Goal: Information Seeking & Learning: Learn about a topic

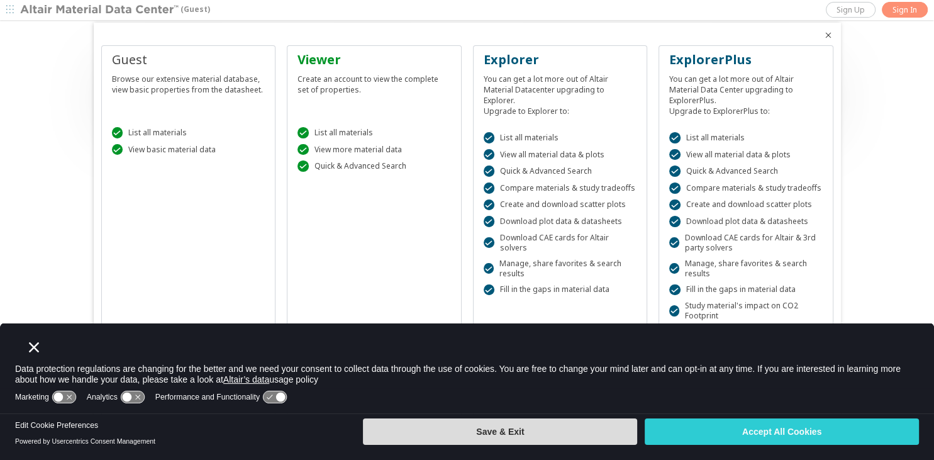
click at [512, 439] on button "Save & Exit" at bounding box center [500, 431] width 274 height 26
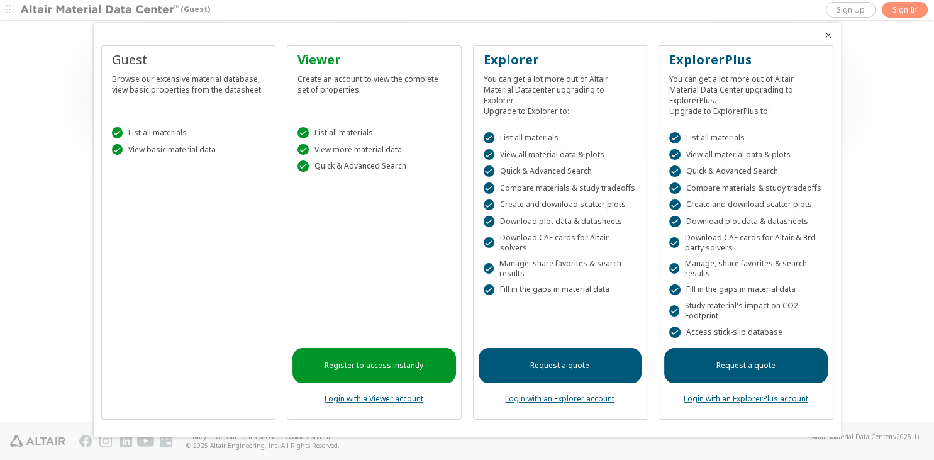
click at [906, 8] on div at bounding box center [467, 230] width 934 height 460
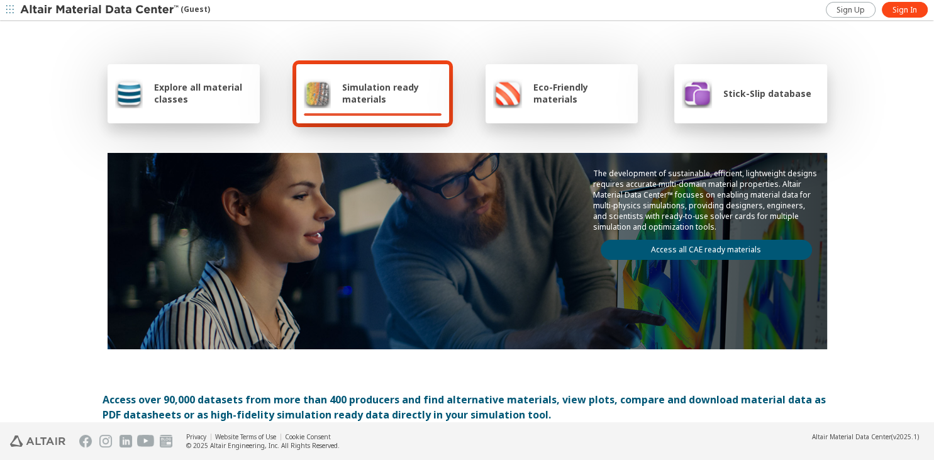
click at [207, 87] on span "Explore all material classes" at bounding box center [203, 93] width 98 height 24
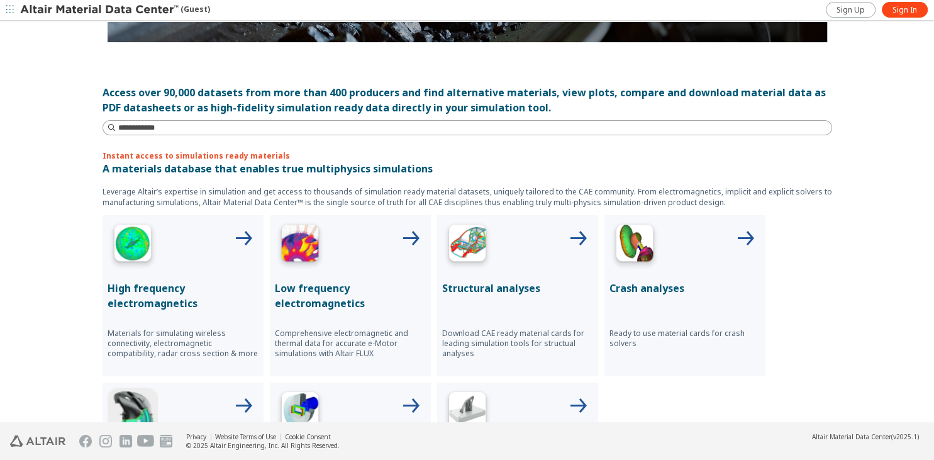
scroll to position [293, 0]
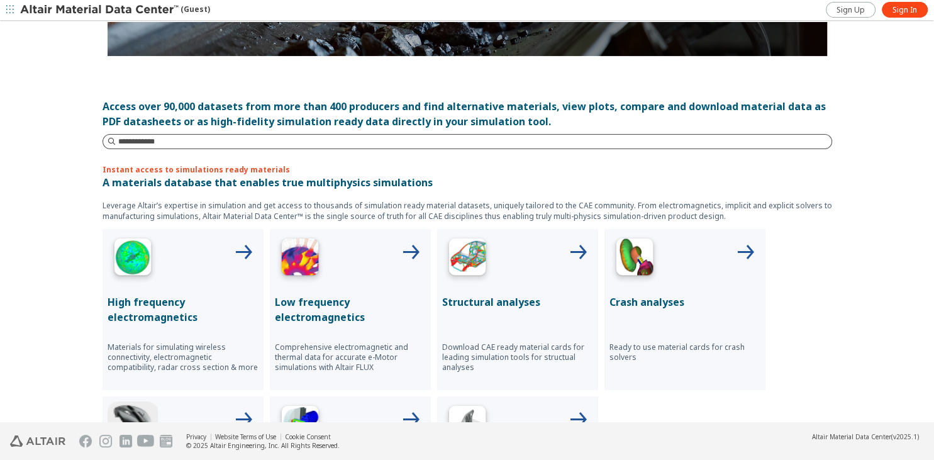
click at [173, 140] on input at bounding box center [474, 141] width 713 height 13
type input "**"
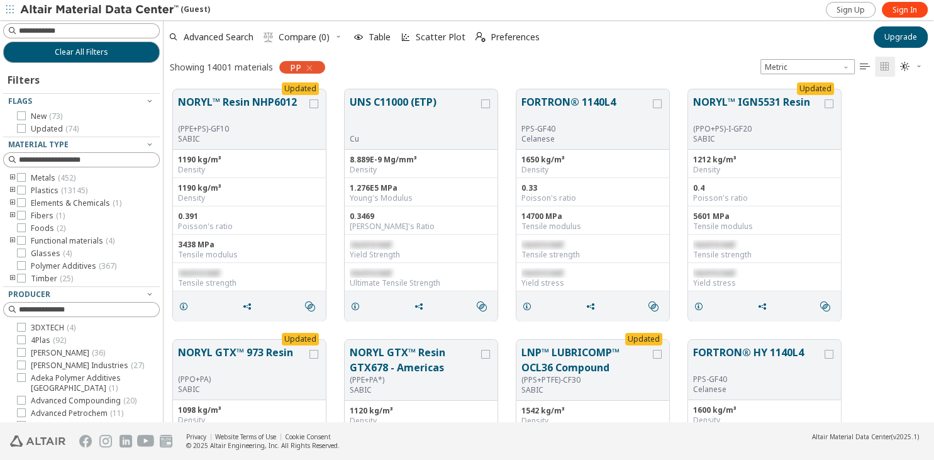
scroll to position [342, 770]
click at [22, 191] on icon at bounding box center [21, 190] width 9 height 9
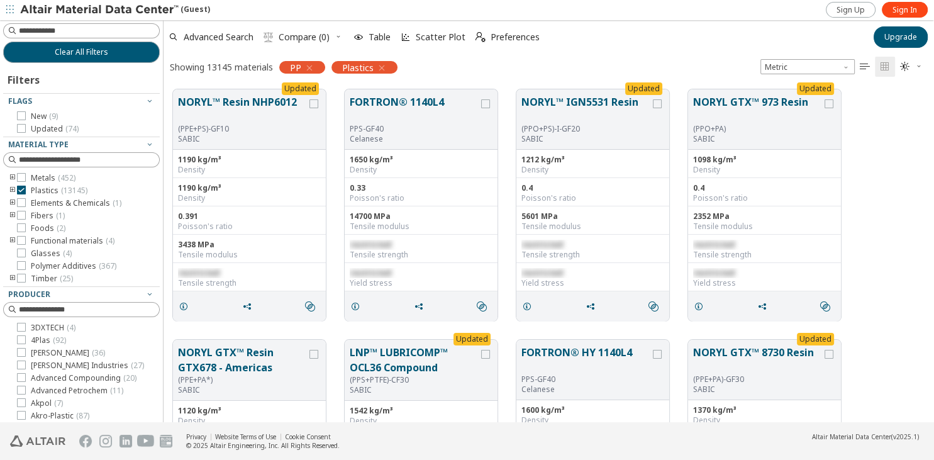
click at [311, 66] on icon "button" at bounding box center [309, 68] width 10 height 10
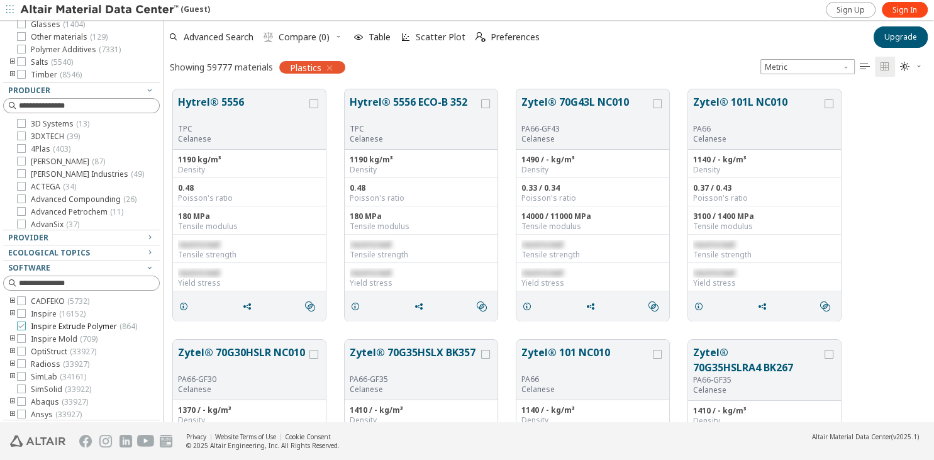
scroll to position [53, 0]
click at [23, 308] on icon at bounding box center [21, 310] width 9 height 9
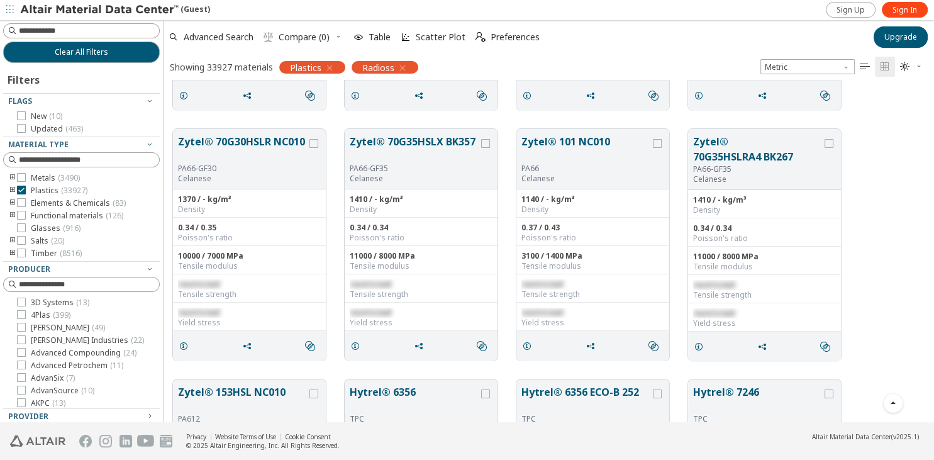
scroll to position [121, 0]
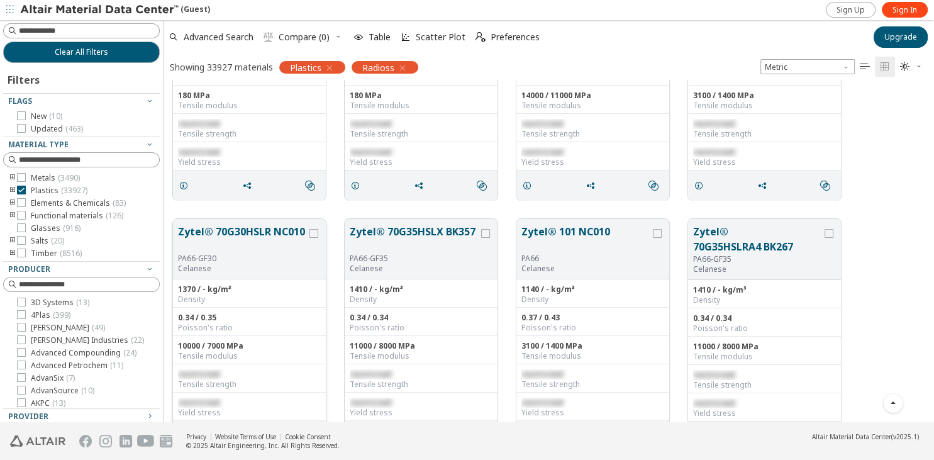
click at [215, 234] on button "Zytel® 70G30HSLR NC010" at bounding box center [242, 239] width 129 height 30
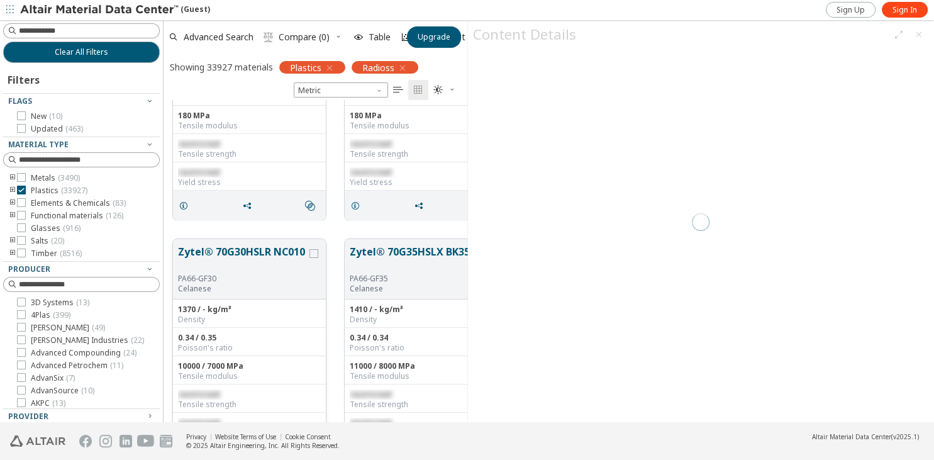
scroll to position [0, 0]
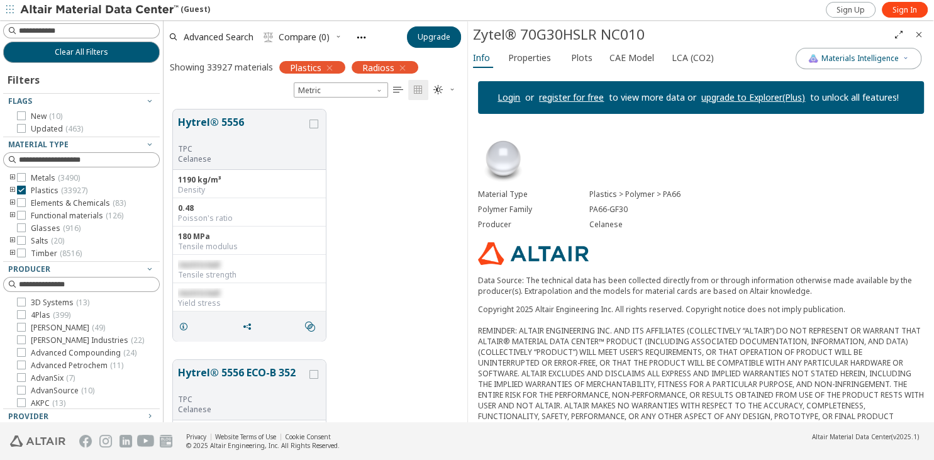
click at [11, 188] on icon "toogle group" at bounding box center [12, 191] width 9 height 10
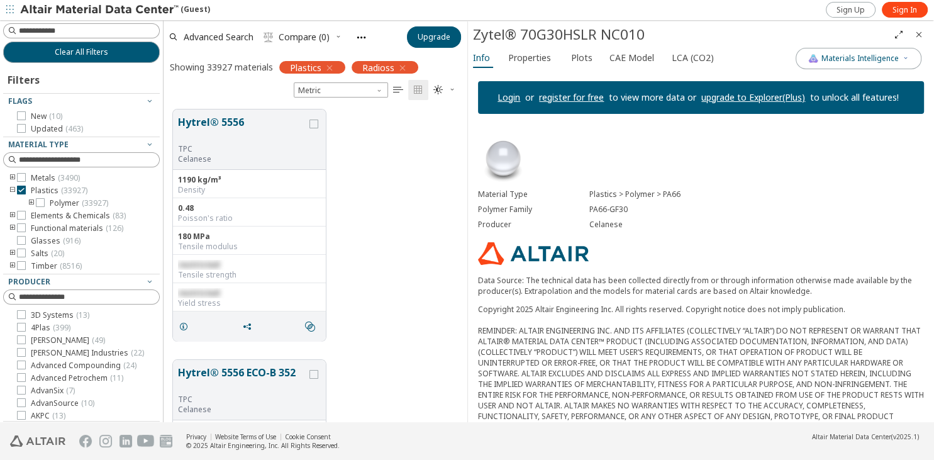
click at [30, 202] on icon "toogle group" at bounding box center [31, 203] width 9 height 10
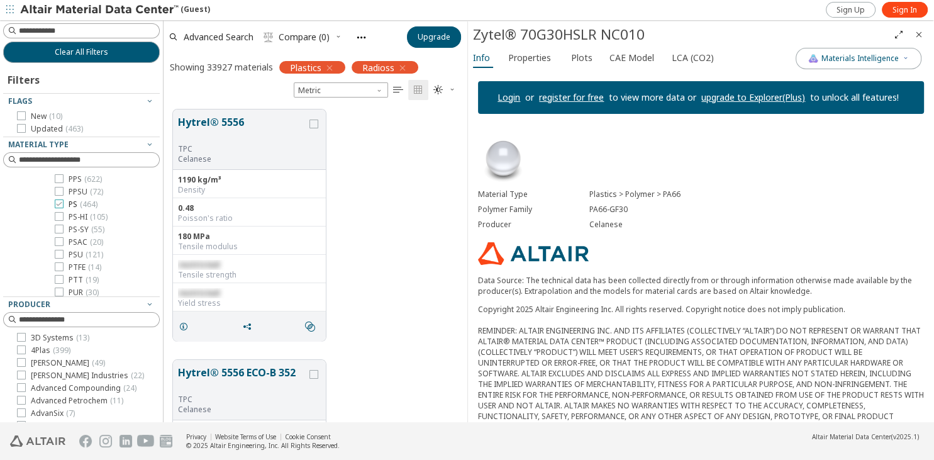
scroll to position [1159, 0]
click at [60, 201] on icon at bounding box center [59, 200] width 9 height 9
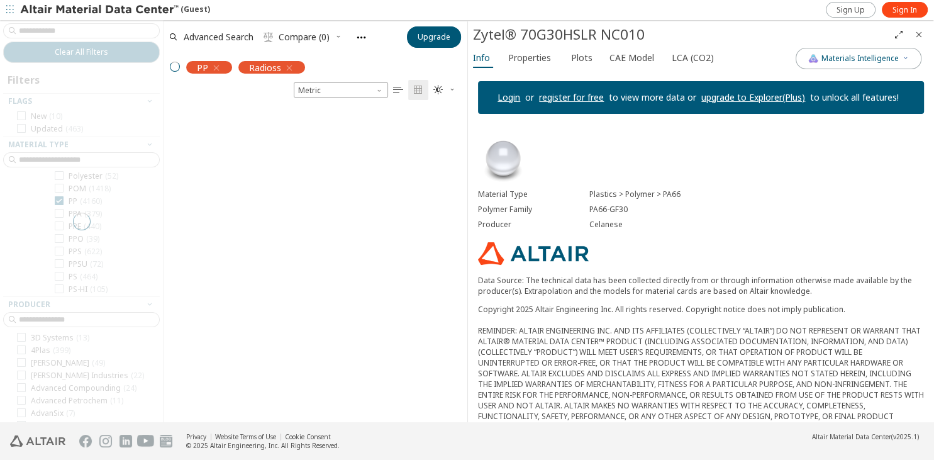
click at [919, 37] on icon "Close" at bounding box center [919, 35] width 10 height 10
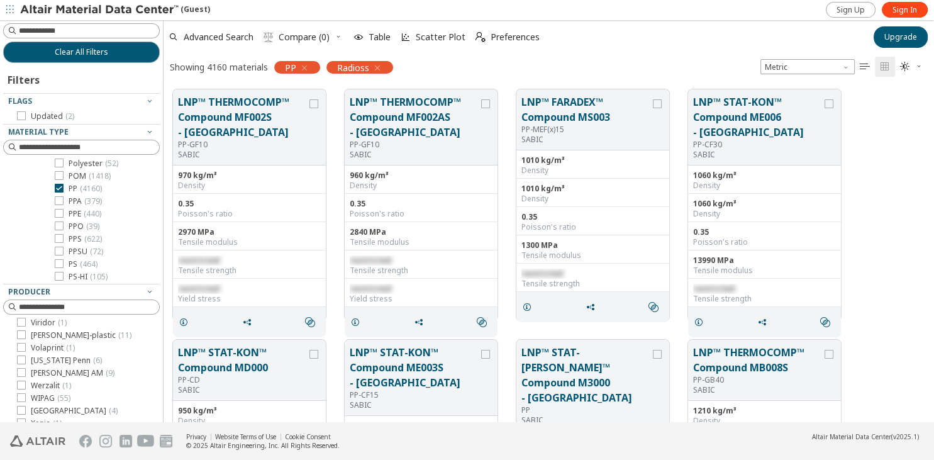
scroll to position [201, 0]
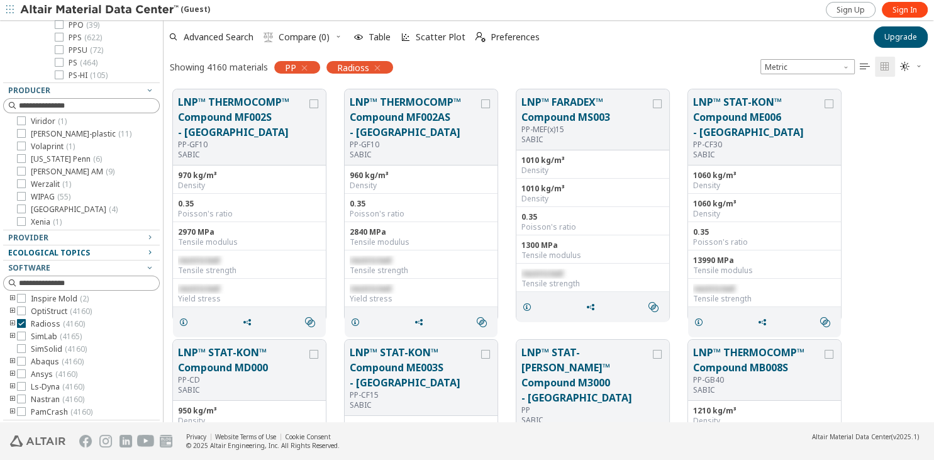
click at [47, 254] on span "Ecological Topics" at bounding box center [49, 252] width 82 height 11
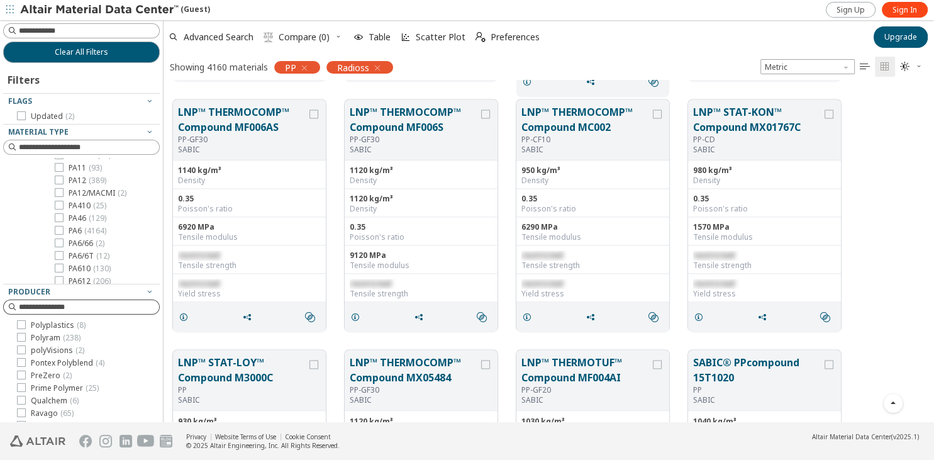
scroll to position [1411, 0]
click at [126, 294] on div "Producer" at bounding box center [76, 292] width 137 height 10
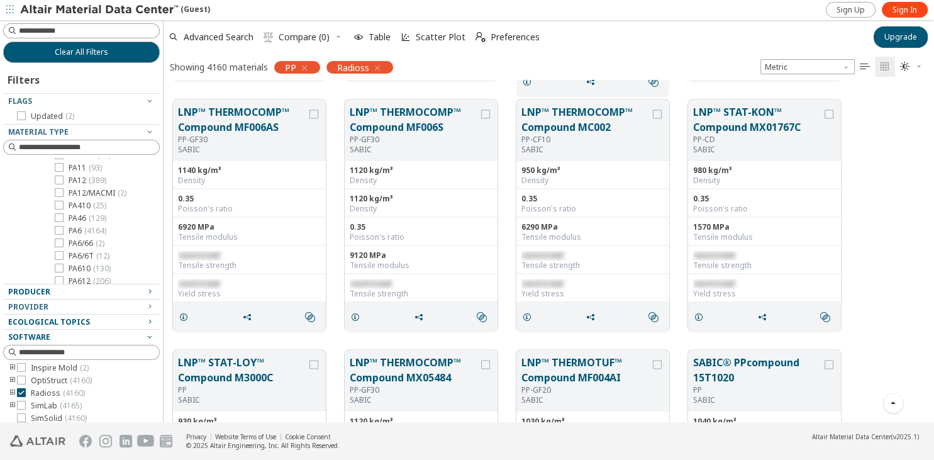
click at [33, 334] on span "Software" at bounding box center [29, 337] width 42 height 11
click at [37, 320] on span "Ecological Topics" at bounding box center [49, 321] width 82 height 11
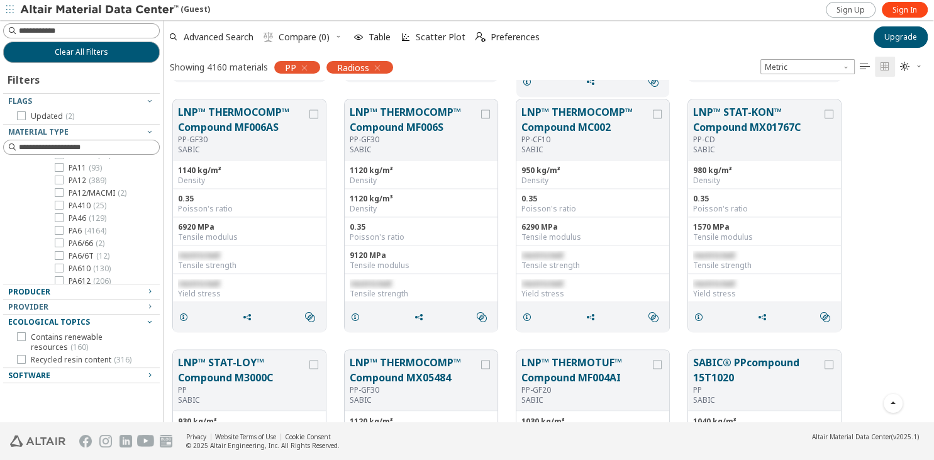
click at [37, 320] on span "Ecological Topics" at bounding box center [49, 321] width 82 height 11
click at [39, 291] on span "Producer" at bounding box center [29, 291] width 42 height 11
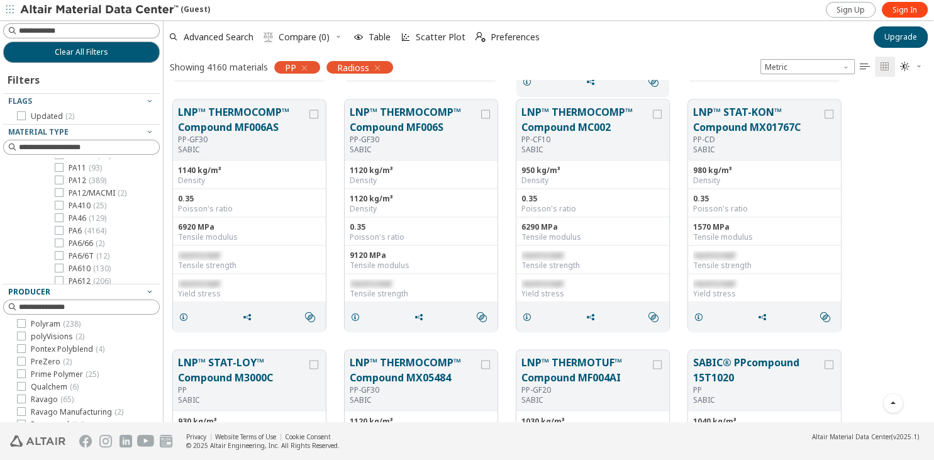
click at [39, 291] on span "Producer" at bounding box center [29, 291] width 42 height 11
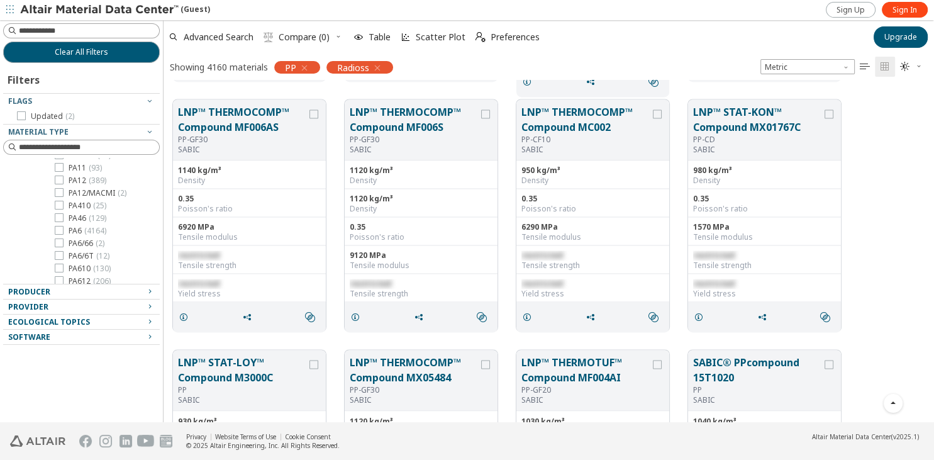
click at [33, 307] on span "Provider" at bounding box center [28, 306] width 40 height 11
click at [34, 305] on span "Provider" at bounding box center [28, 306] width 40 height 11
click at [492, 43] on span " Preferences" at bounding box center [507, 37] width 69 height 28
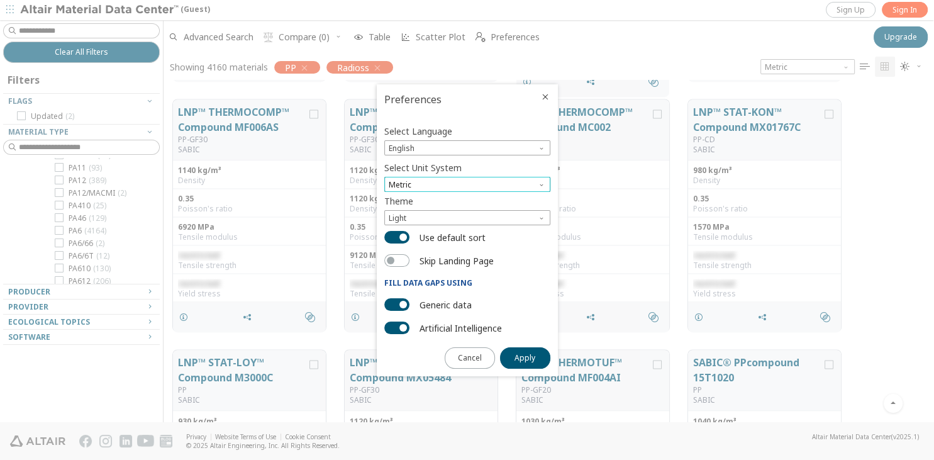
click at [401, 185] on span "Metric" at bounding box center [467, 184] width 166 height 15
click at [405, 184] on span "Metric" at bounding box center [467, 184] width 166 height 15
click at [550, 97] on span "Close" at bounding box center [545, 97] width 15 height 10
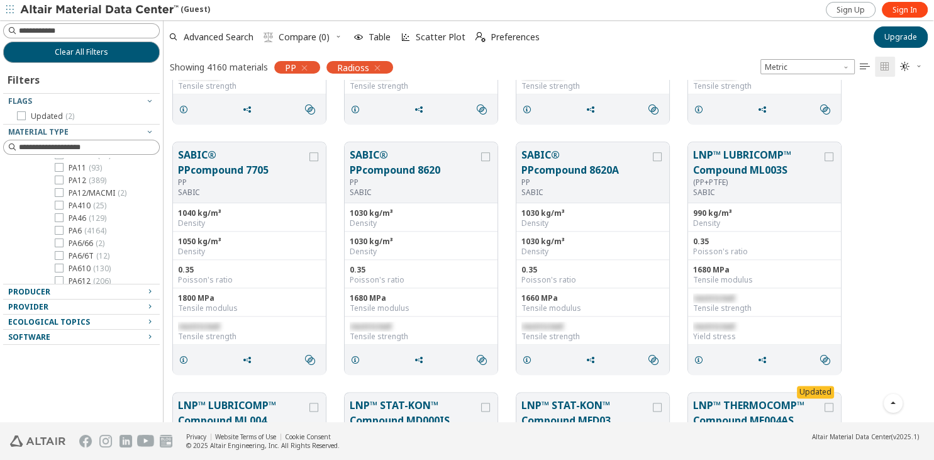
scroll to position [1208, 0]
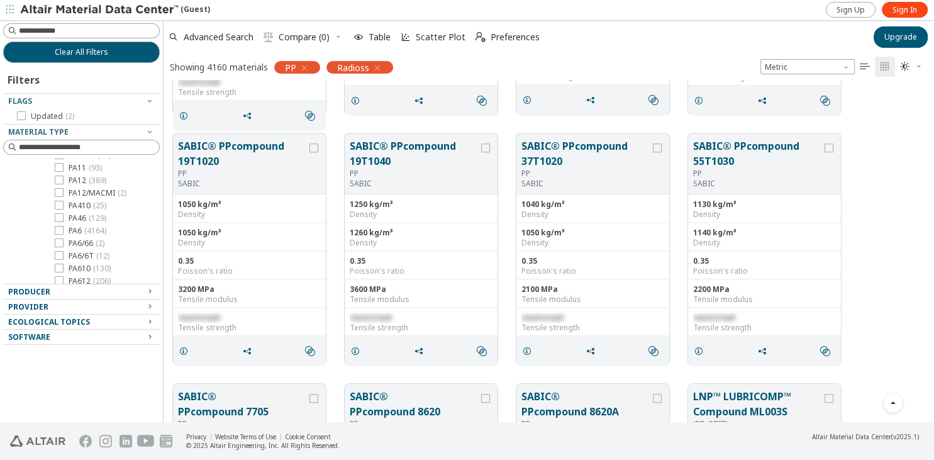
click at [868, 67] on icon "" at bounding box center [865, 67] width 10 height 10
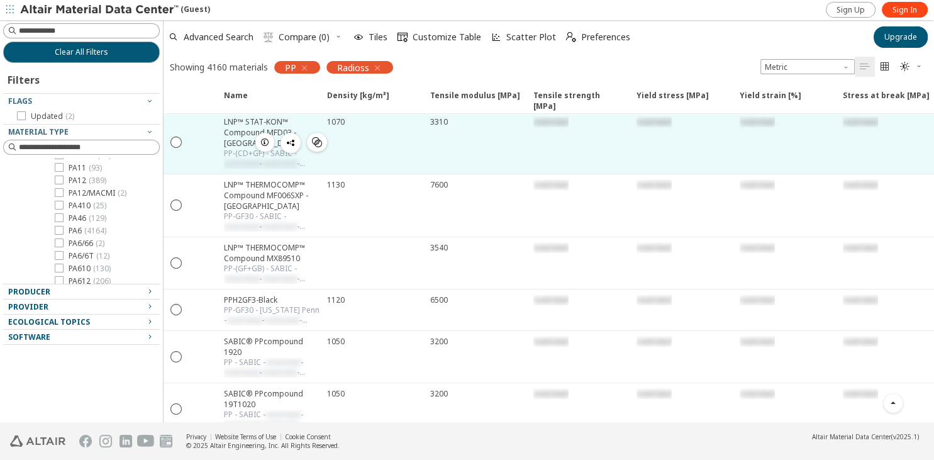
scroll to position [1304, 0]
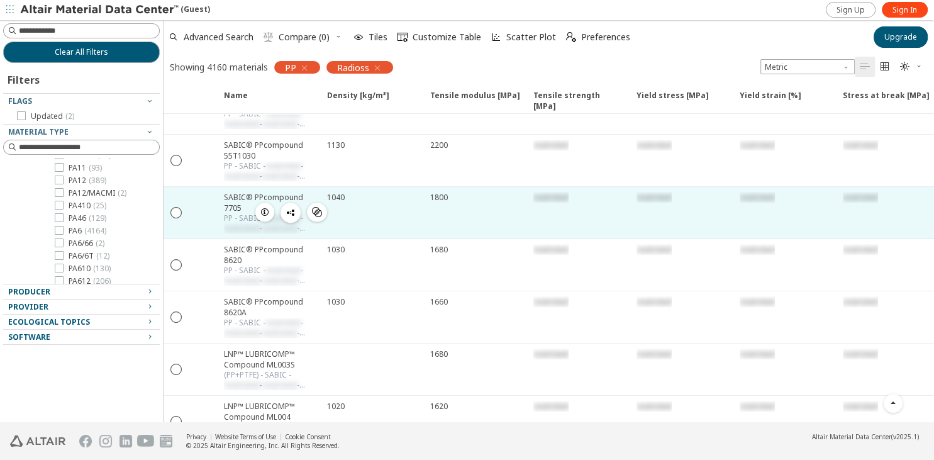
click at [215, 187] on div at bounding box center [203, 213] width 28 height 52
click at [240, 192] on div "SABIC® PPcompound 7705" at bounding box center [272, 202] width 96 height 21
